Goal: Navigation & Orientation: Find specific page/section

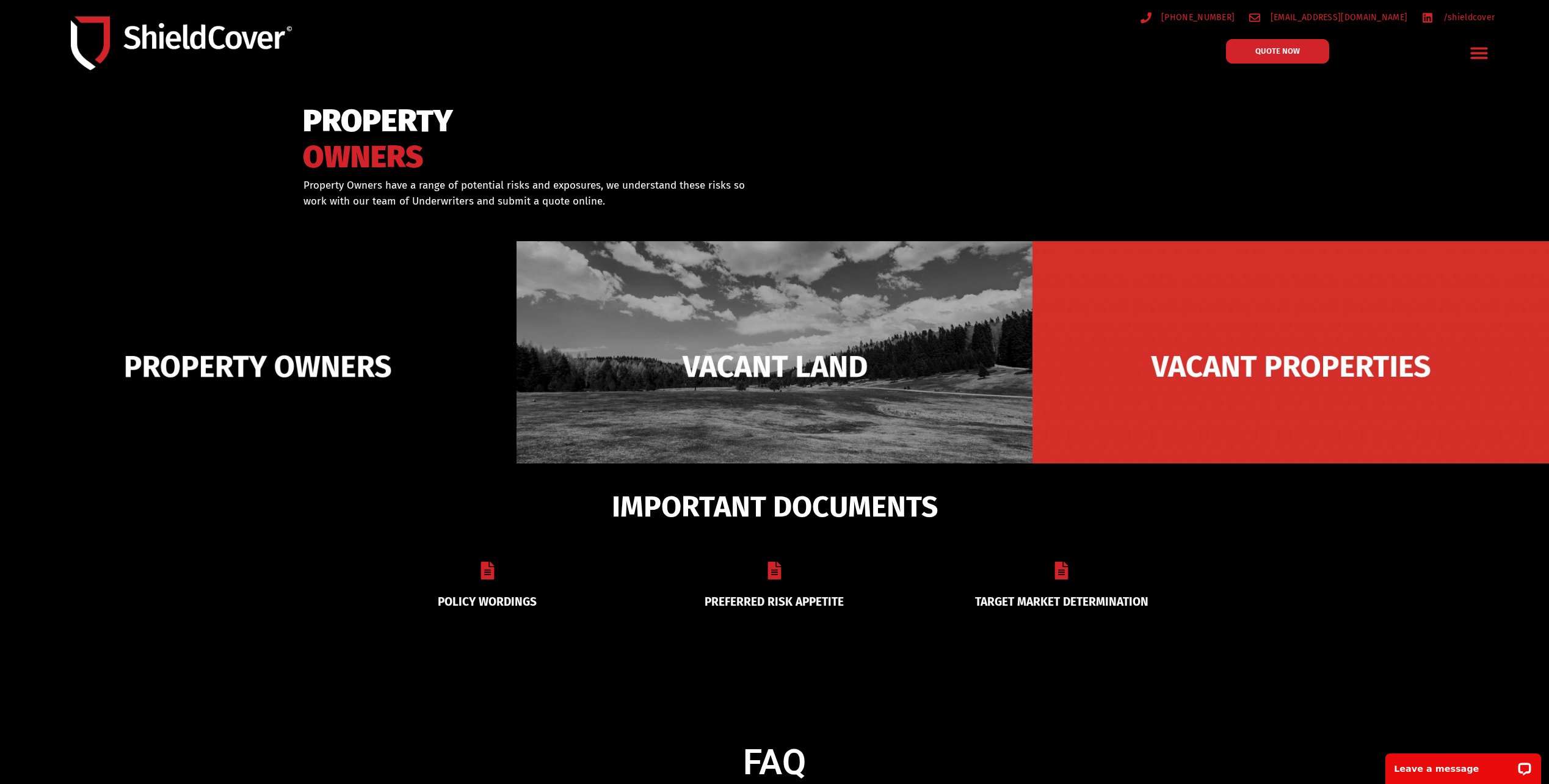
click at [1479, 52] on icon "Menu Toggle" at bounding box center [1479, 53] width 17 height 12
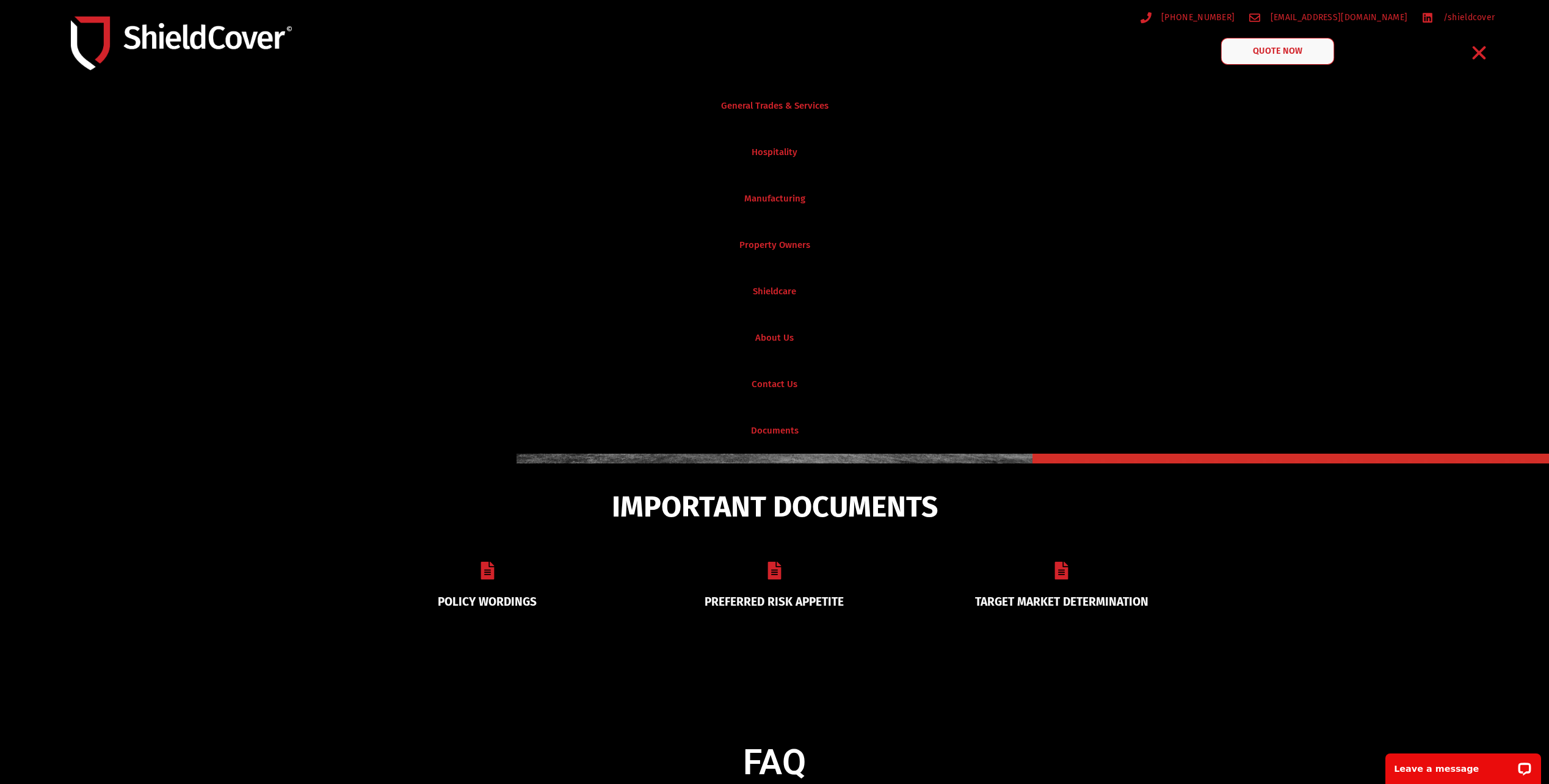
click at [1280, 50] on span "QUOTE NOW" at bounding box center [1278, 51] width 49 height 8
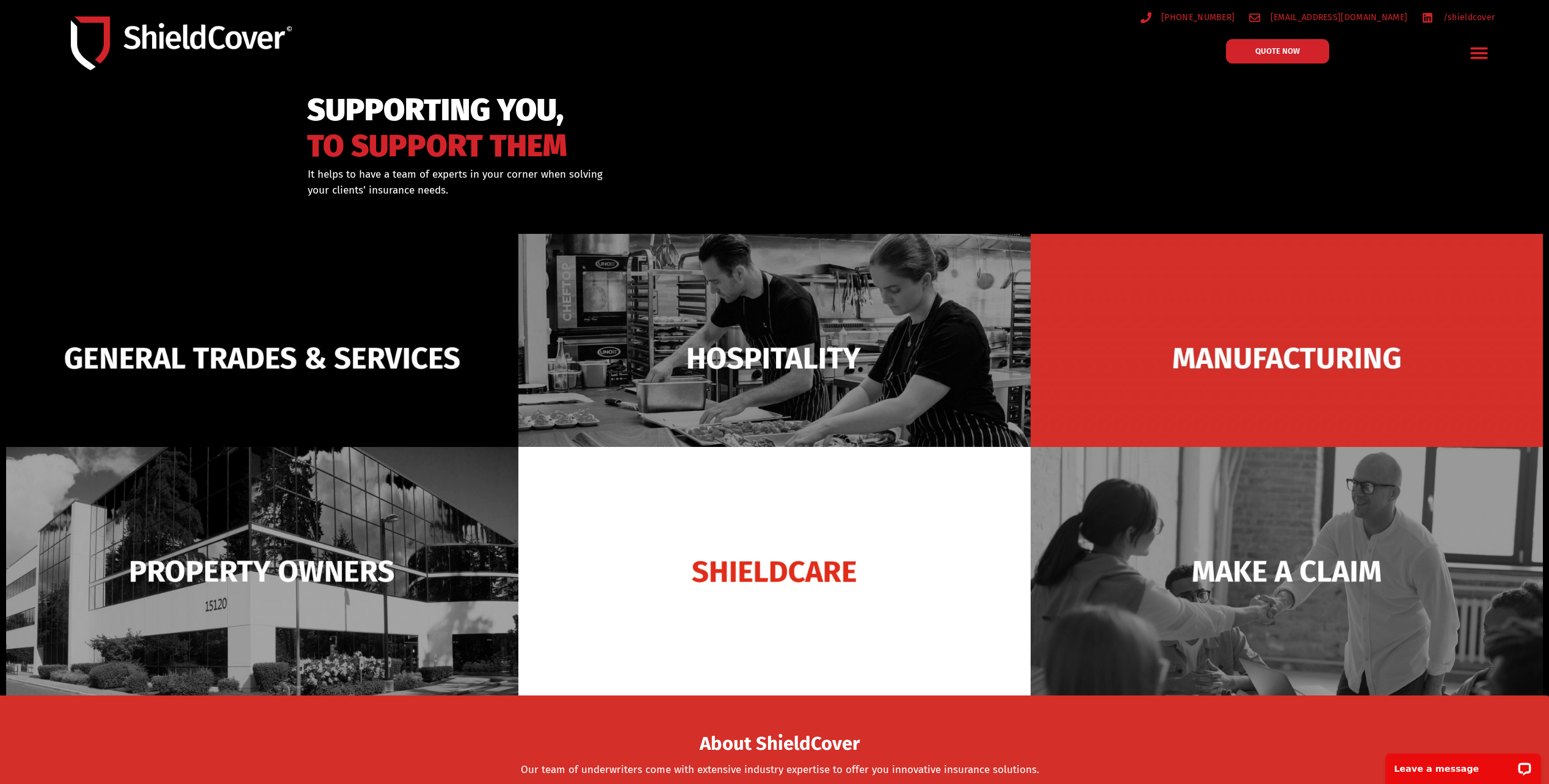
click at [1485, 47] on icon "Menu Toggle" at bounding box center [1479, 52] width 19 height 19
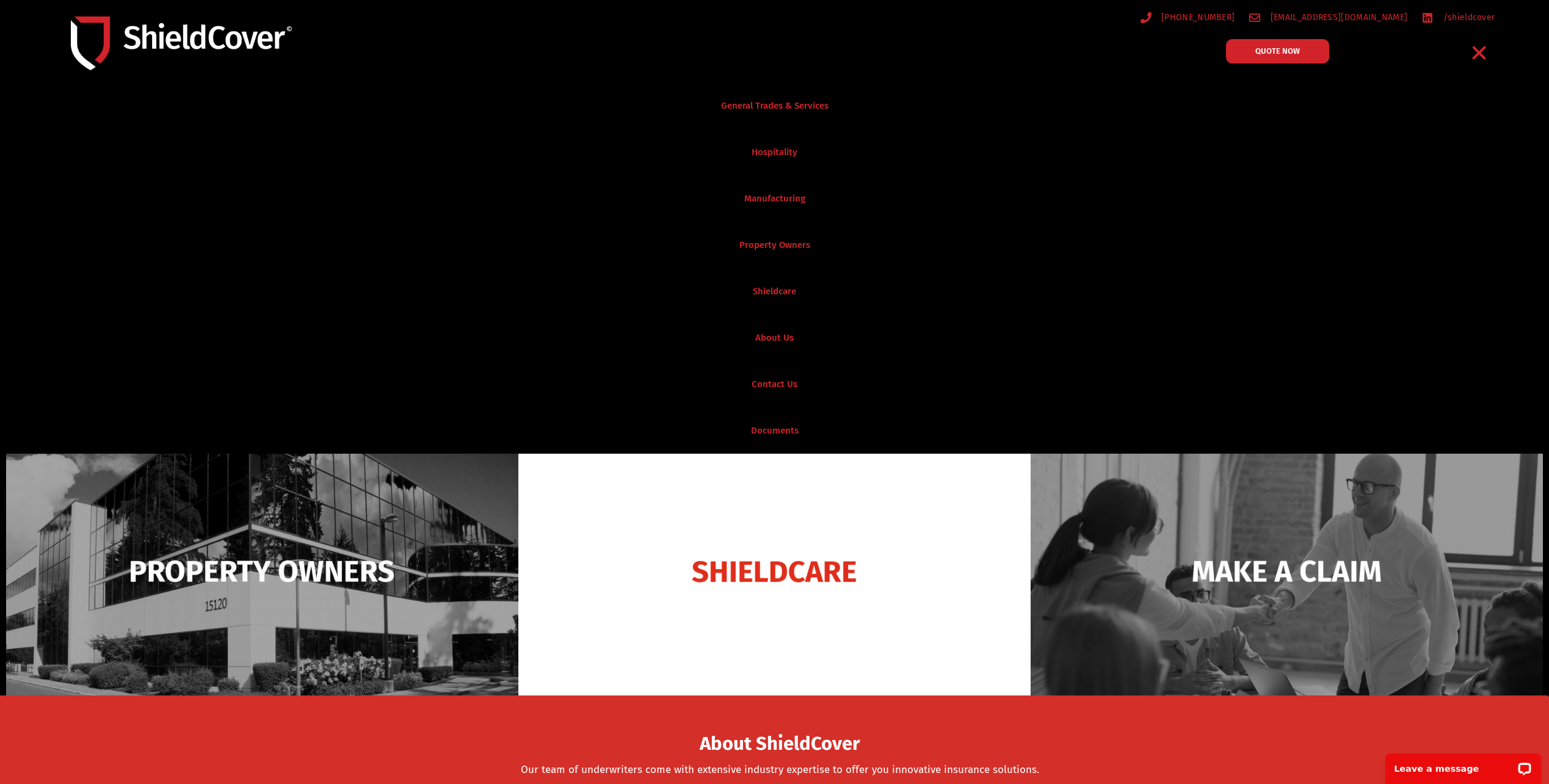
click at [1485, 47] on icon "Menu Toggle" at bounding box center [1479, 52] width 14 height 14
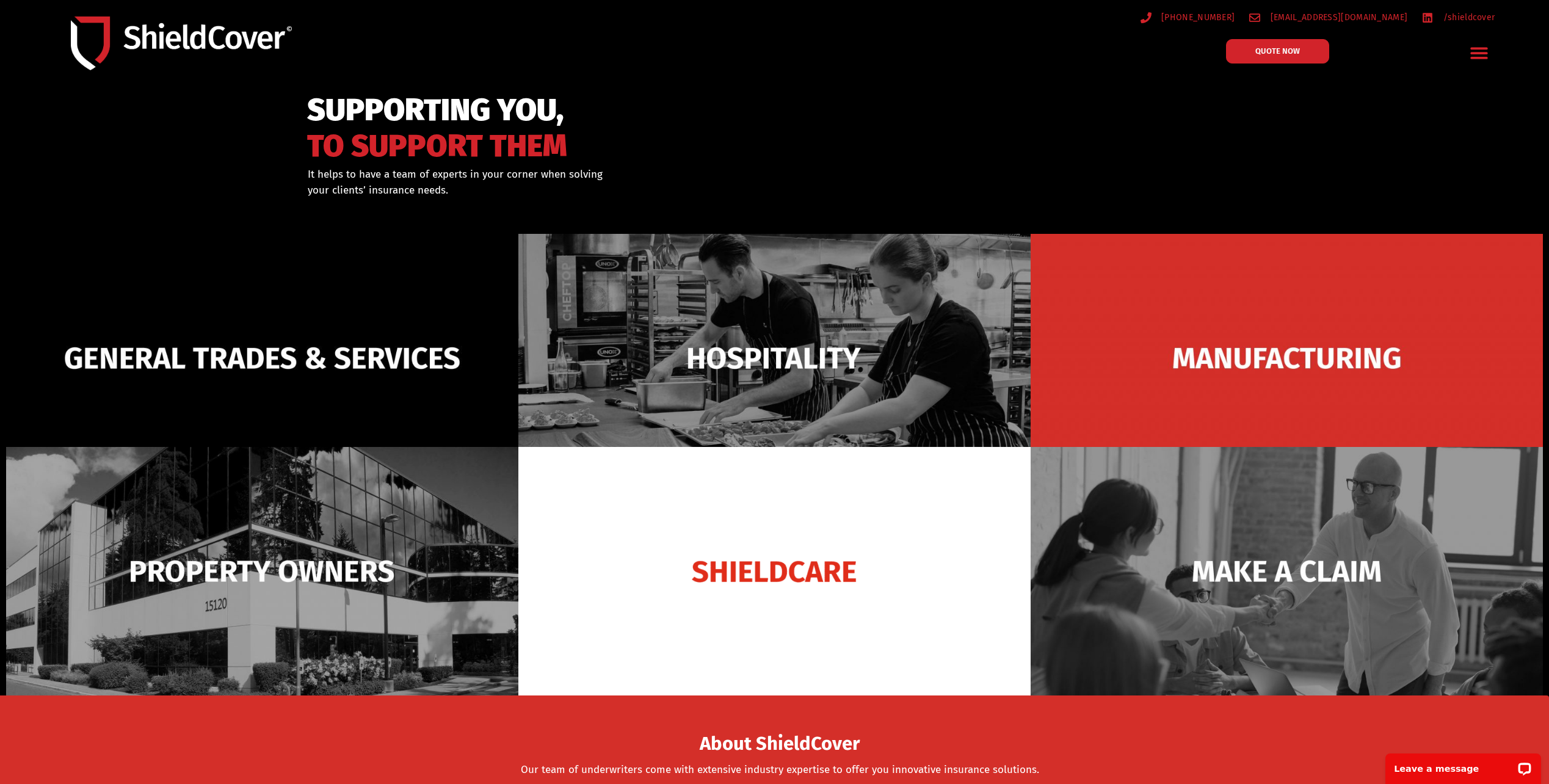
click at [1476, 51] on icon "Menu Toggle" at bounding box center [1479, 52] width 19 height 19
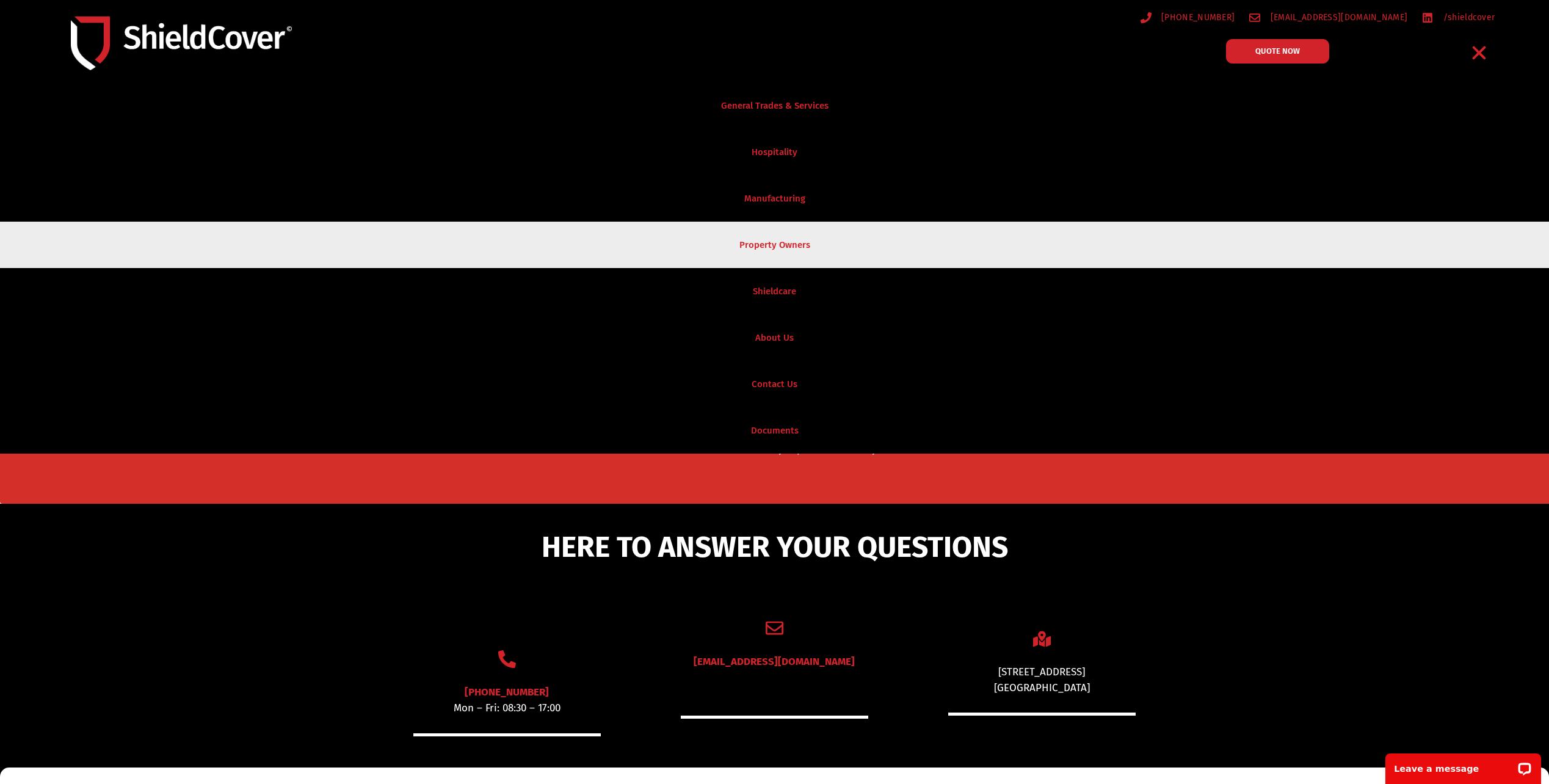
scroll to position [366, 0]
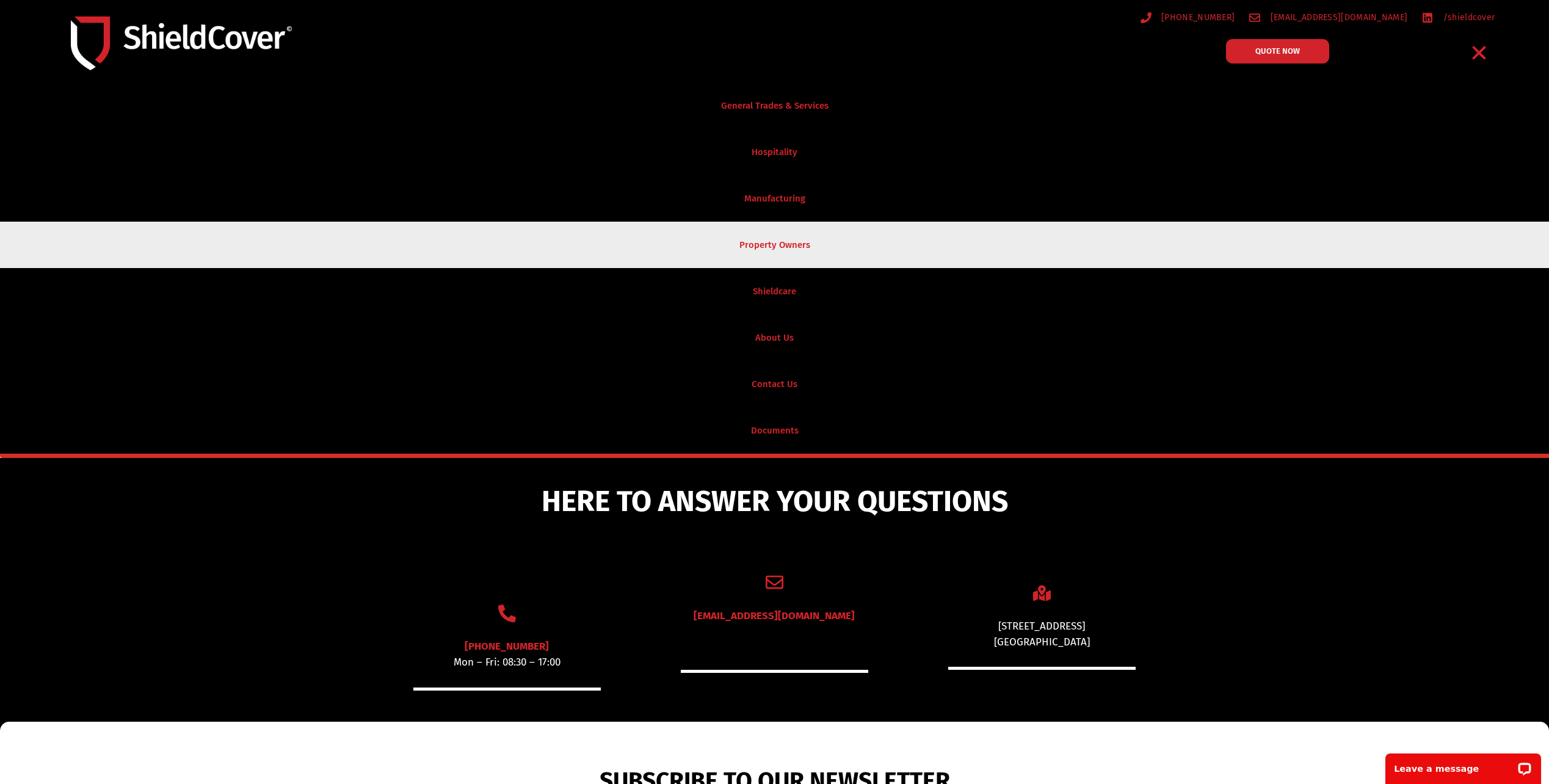
click at [765, 240] on link "Property Owners" at bounding box center [774, 244] width 1549 height 46
